Goal: Information Seeking & Learning: Learn about a topic

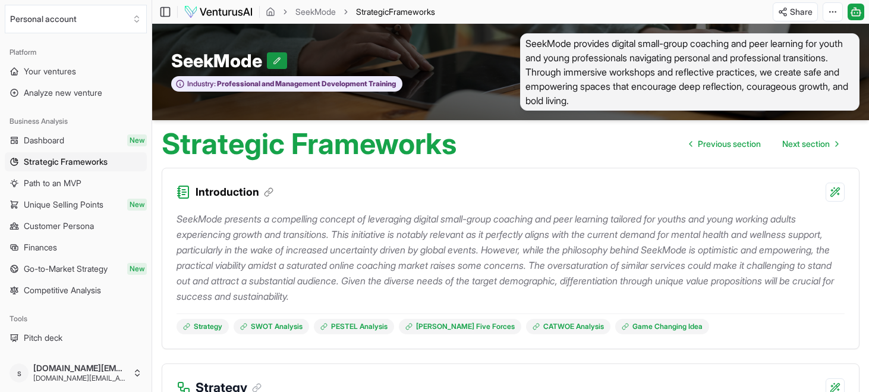
click at [279, 65] on button at bounding box center [277, 60] width 20 height 17
click at [254, 62] on input "SeekMode" at bounding box center [222, 60] width 103 height 21
click at [258, 62] on input "SeekMode" at bounding box center [222, 60] width 103 height 21
type input "S"
type input "BetaSpace"
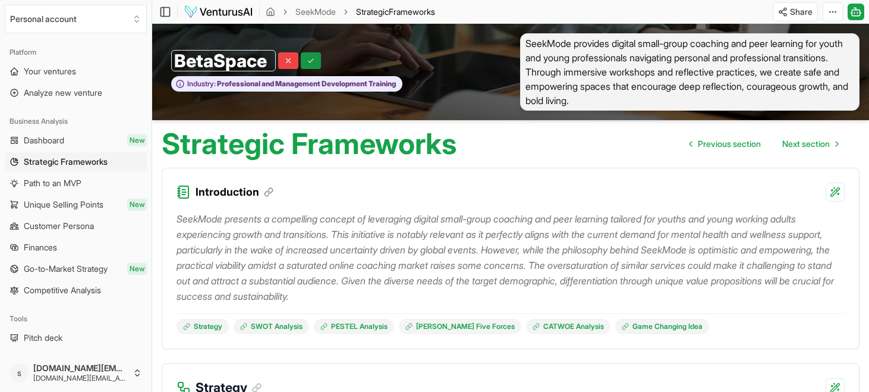
click at [313, 64] on icon at bounding box center [311, 60] width 8 height 8
drag, startPoint x: 572, startPoint y: 45, endPoint x: 462, endPoint y: 51, distance: 110.1
click at [462, 51] on div "BetaSpace Industry: Professional and Management Development Training SeekMode p…" at bounding box center [510, 72] width 717 height 96
click at [605, 61] on span "SeekMode provides digital small-group coaching and peer learning for youth and …" at bounding box center [689, 71] width 339 height 77
drag, startPoint x: 572, startPoint y: 42, endPoint x: 535, endPoint y: 42, distance: 36.8
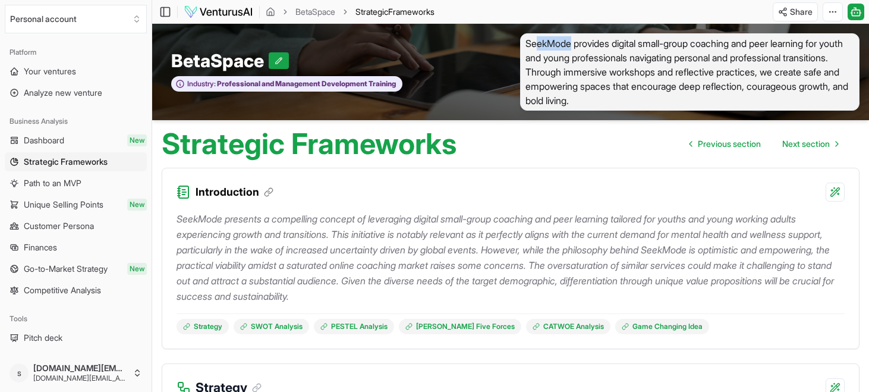
click at [535, 42] on span "SeekMode provides digital small-group coaching and peer learning for youth and …" at bounding box center [689, 71] width 339 height 77
click at [645, 72] on span "SeekMode provides digital small-group coaching and peer learning for youth and …" at bounding box center [689, 71] width 339 height 77
click at [277, 59] on button at bounding box center [279, 60] width 20 height 17
click at [269, 59] on input "BetaSpace" at bounding box center [223, 60] width 105 height 21
type input "BetaSpace v.1"
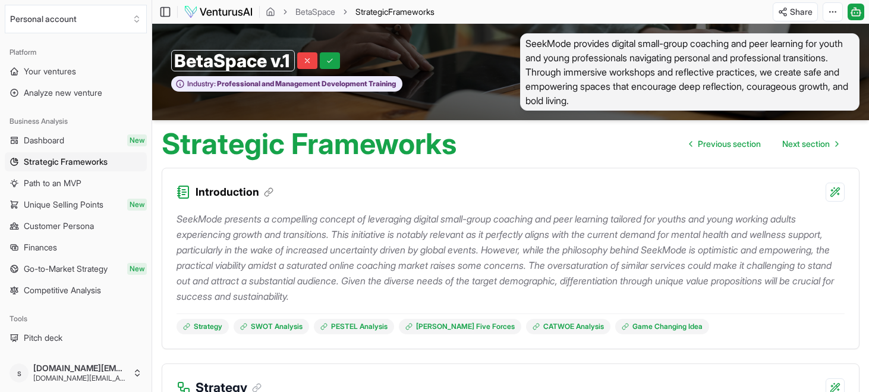
click at [504, 269] on p "SeekMode presents a compelling concept of leveraging digital small-group coachi…" at bounding box center [510, 257] width 668 height 93
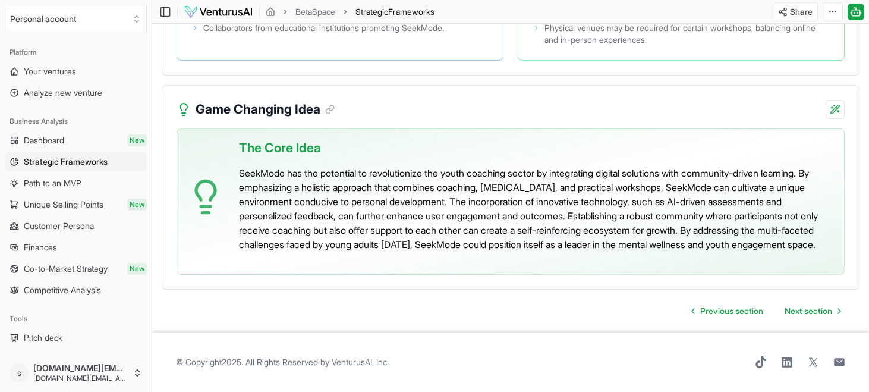
scroll to position [2625, 0]
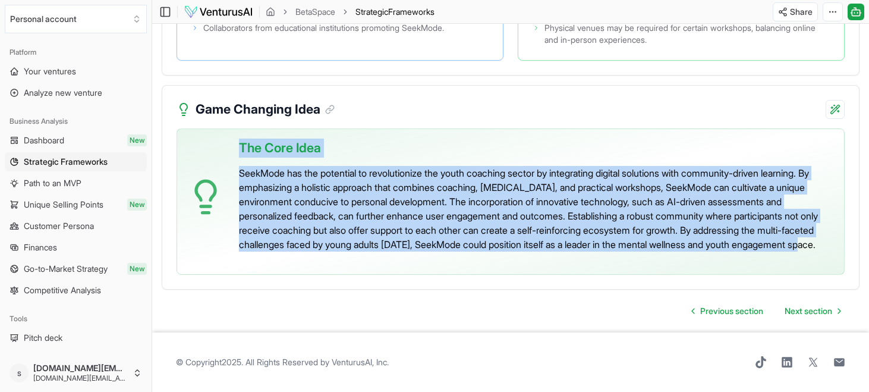
drag, startPoint x: 412, startPoint y: 244, endPoint x: 242, endPoint y: 135, distance: 202.6
click at [242, 135] on div "The Core Idea SeekMode has the potential to revolutionize the youth coaching se…" at bounding box center [536, 196] width 595 height 135
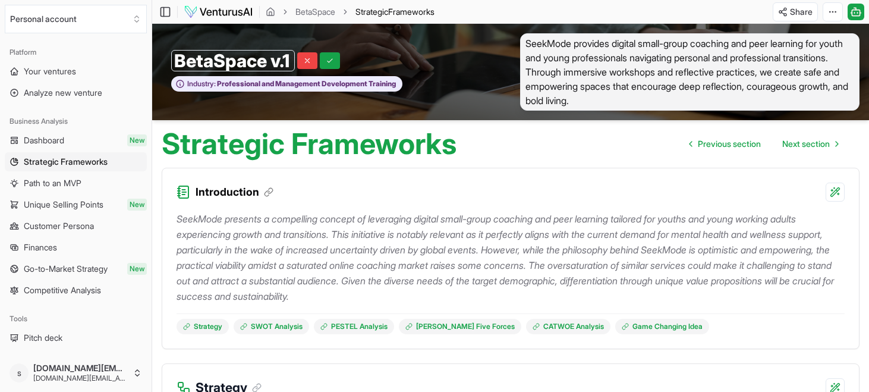
scroll to position [0, 0]
